Goal: Information Seeking & Learning: Learn about a topic

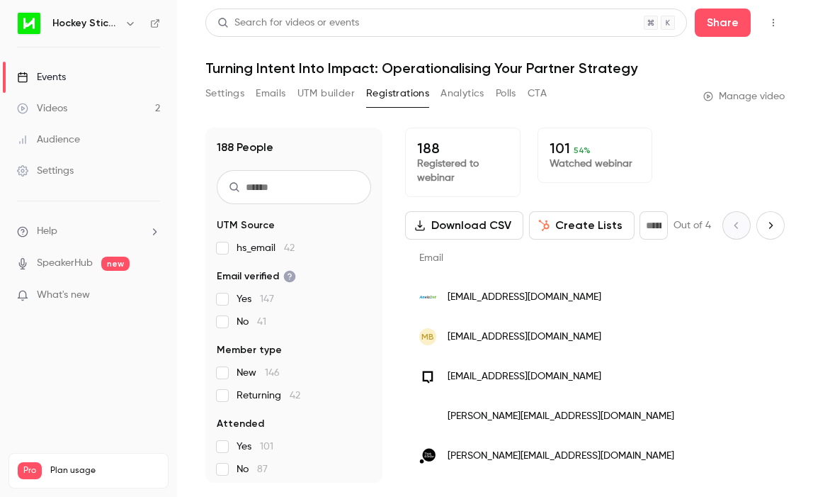
click at [63, 100] on link "Videos 2" at bounding box center [88, 108] width 177 height 31
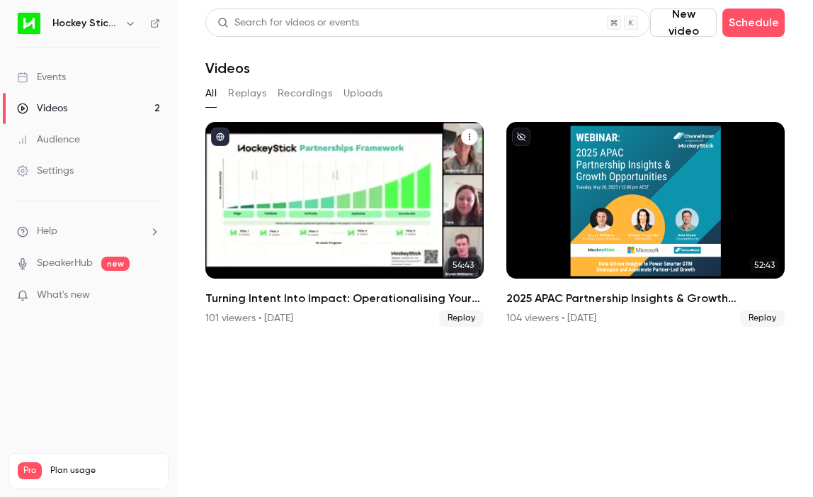
click at [276, 160] on div "Turning Intent Into Impact: Operationalising Your Partner Strategy" at bounding box center [344, 200] width 278 height 157
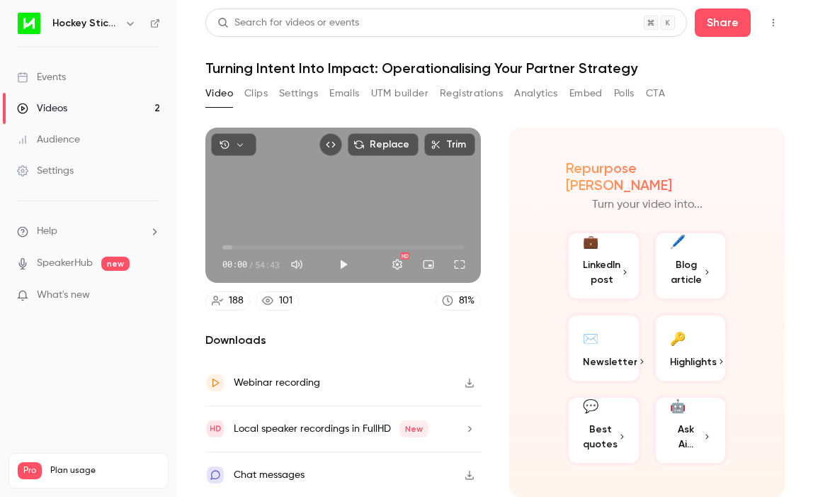
click at [497, 240] on section "Replace Trim 00:00 00:00 / 54:43 HD 188 101 81 % Downloads Webinar recording Lo…" at bounding box center [495, 295] width 580 height 334
click at [183, 174] on main "Search for videos or events Share Turning Intent Into Impact: Operationalising …" at bounding box center [495, 248] width 636 height 497
click at [248, 95] on button "Clips" at bounding box center [255, 92] width 23 height 23
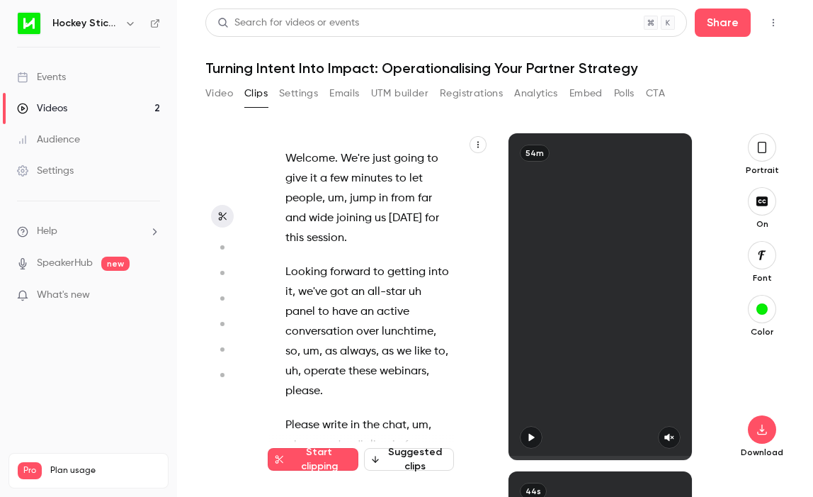
click at [220, 92] on button "Video" at bounding box center [219, 93] width 28 height 23
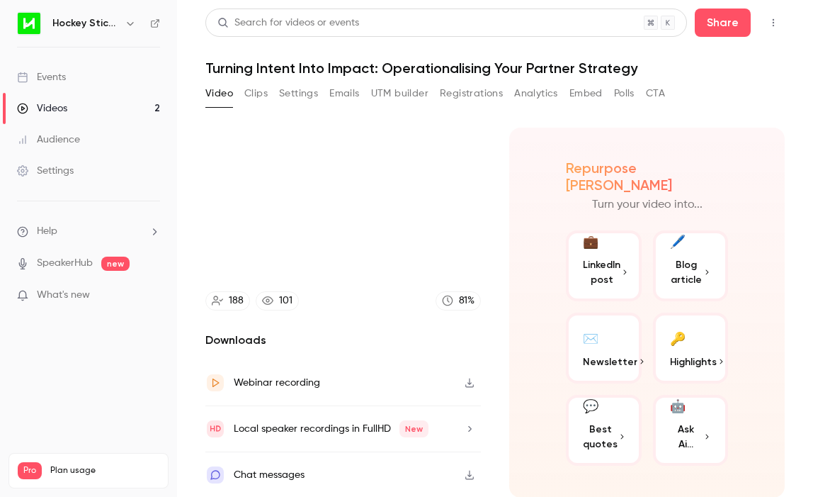
click at [220, 87] on button "Video" at bounding box center [219, 93] width 28 height 23
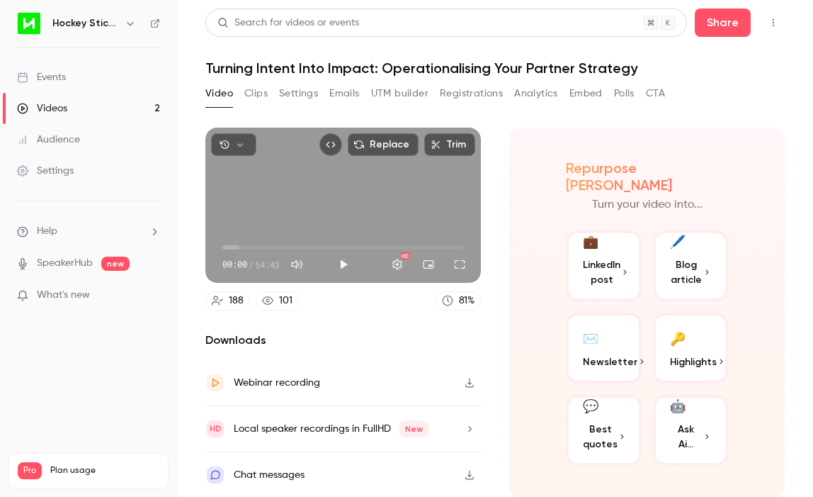
scroll to position [1, 0]
click at [62, 81] on div "Events" at bounding box center [41, 77] width 49 height 14
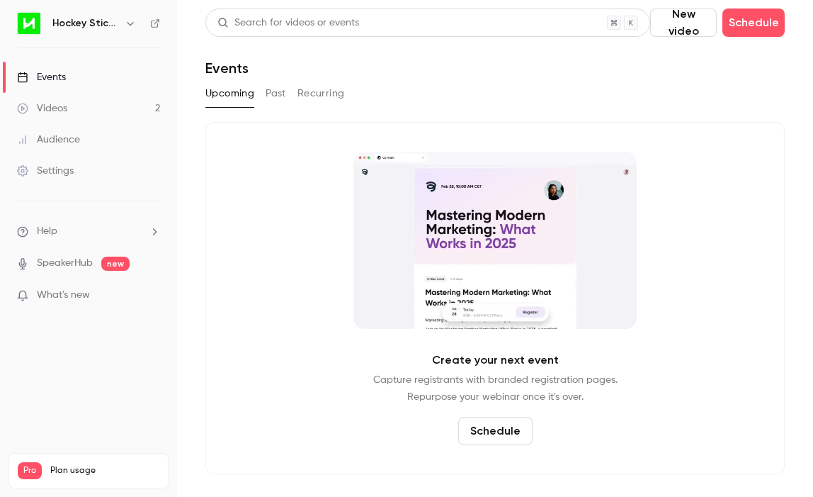
click at [61, 107] on div "Videos" at bounding box center [42, 108] width 50 height 14
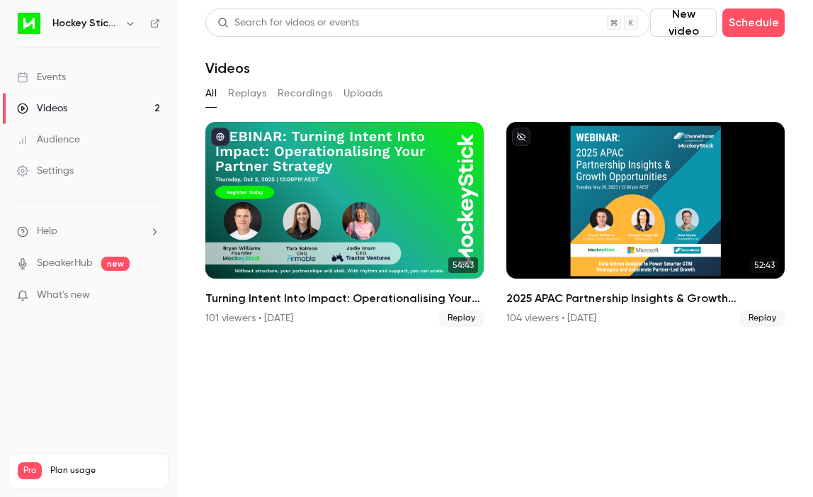
click at [52, 74] on div "Events" at bounding box center [41, 77] width 49 height 14
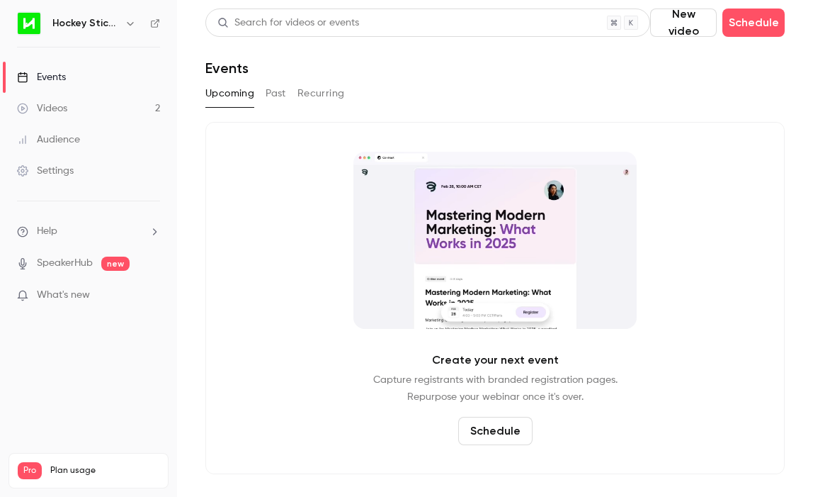
click at [283, 86] on button "Past" at bounding box center [276, 93] width 21 height 23
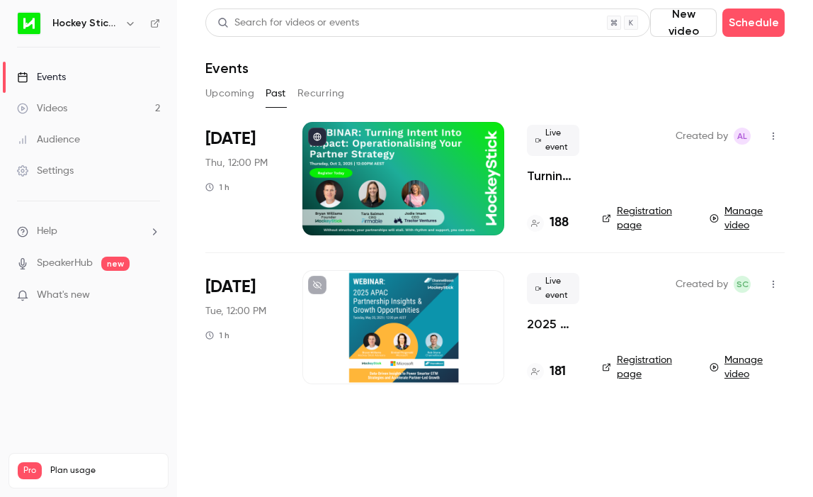
click at [626, 216] on link "Registration page" at bounding box center [647, 218] width 91 height 28
